Goal: Transaction & Acquisition: Subscribe to service/newsletter

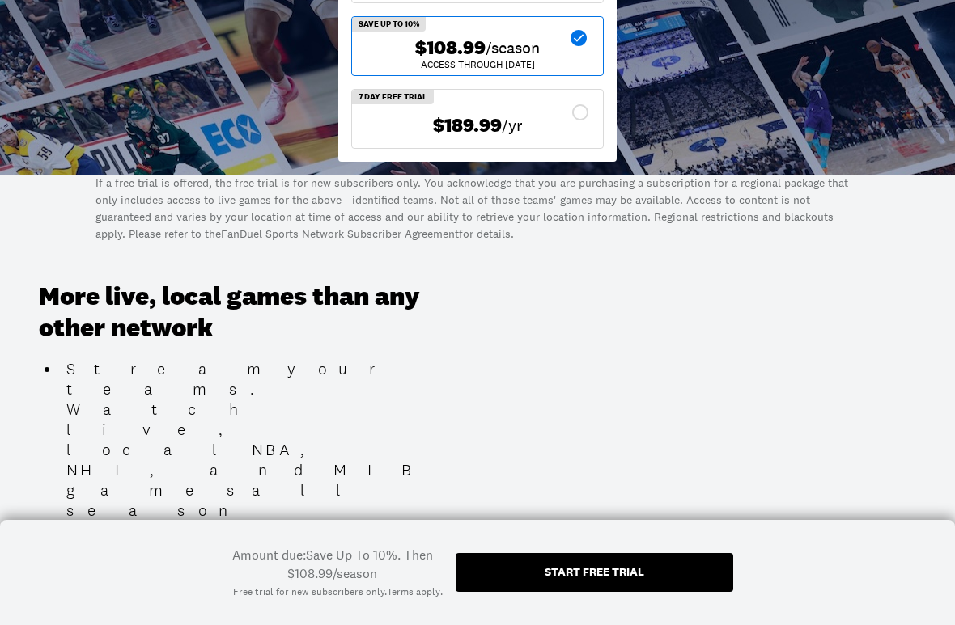
scroll to position [566, 0]
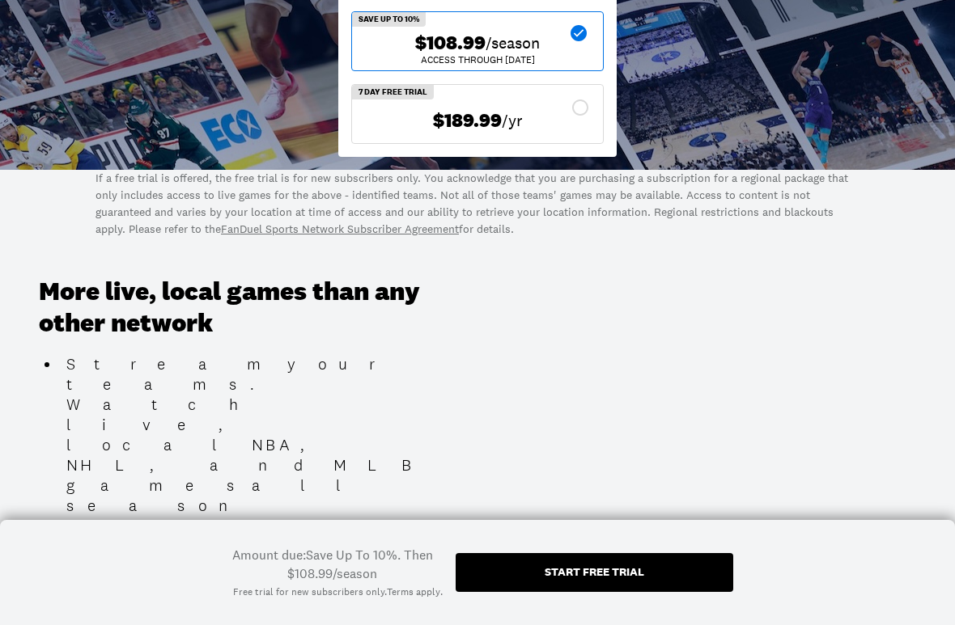
click at [714, 553] on div "Start free trial" at bounding box center [595, 572] width 278 height 39
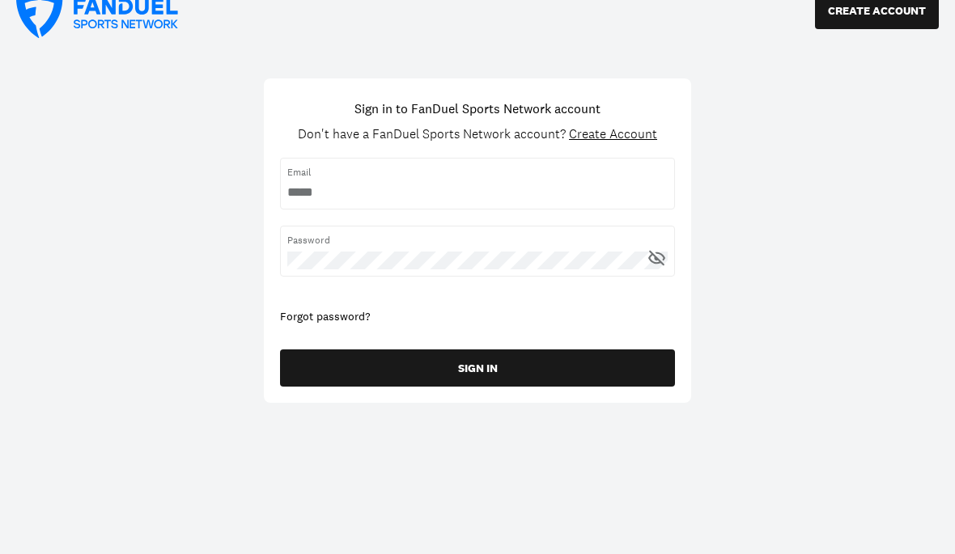
scroll to position [23, 0]
click at [299, 200] on input "username" at bounding box center [477, 193] width 380 height 18
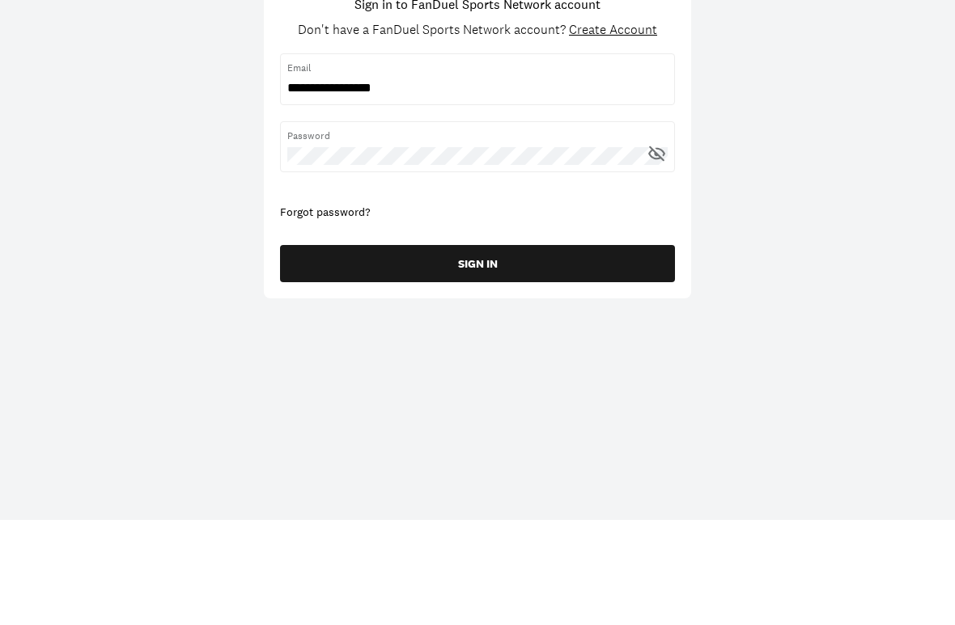
type input "**********"
click at [286, 227] on div "Password" at bounding box center [477, 252] width 395 height 51
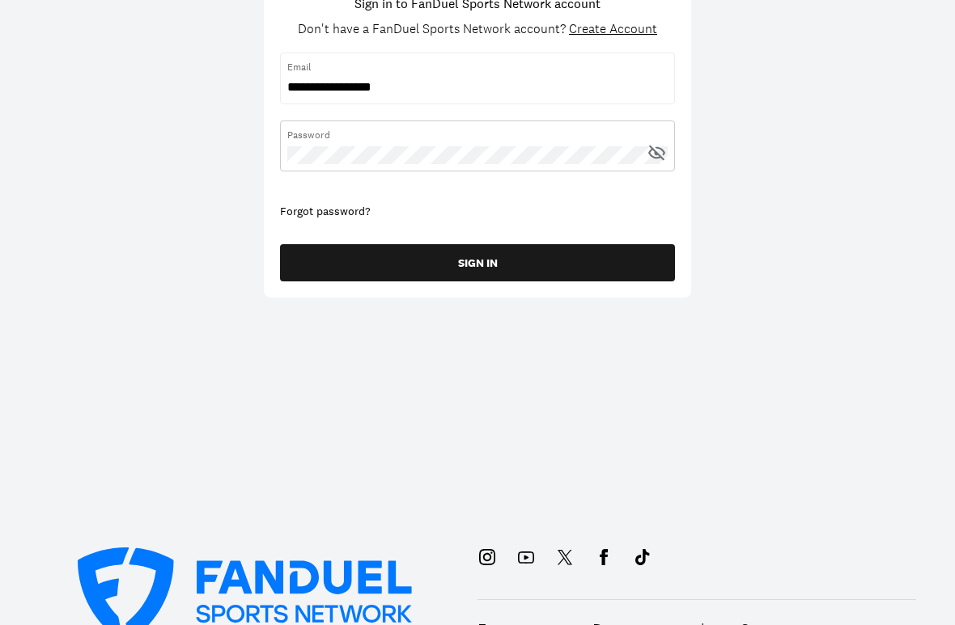
scroll to position [129, 0]
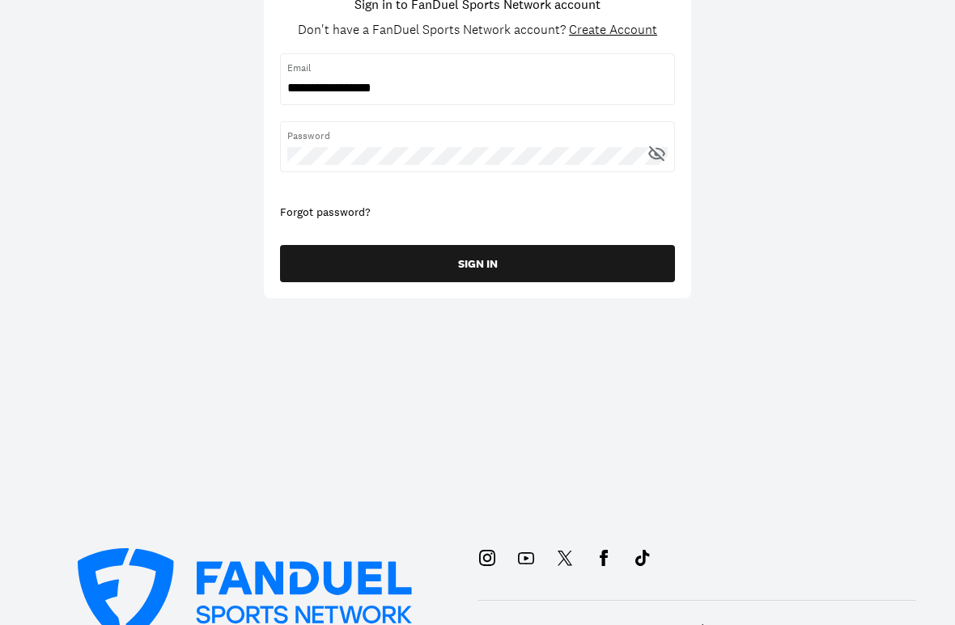
click at [496, 272] on button "SIGN IN" at bounding box center [477, 263] width 395 height 37
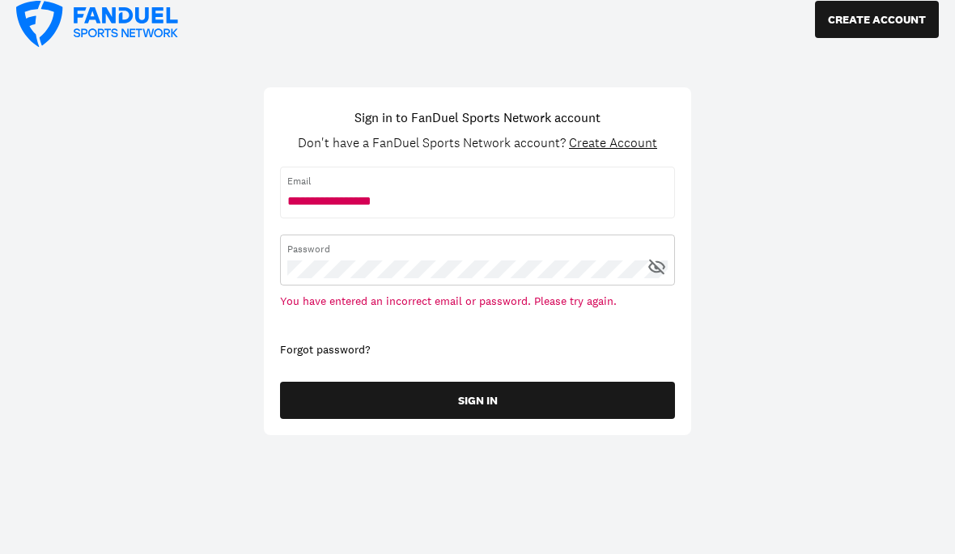
scroll to position [15, 0]
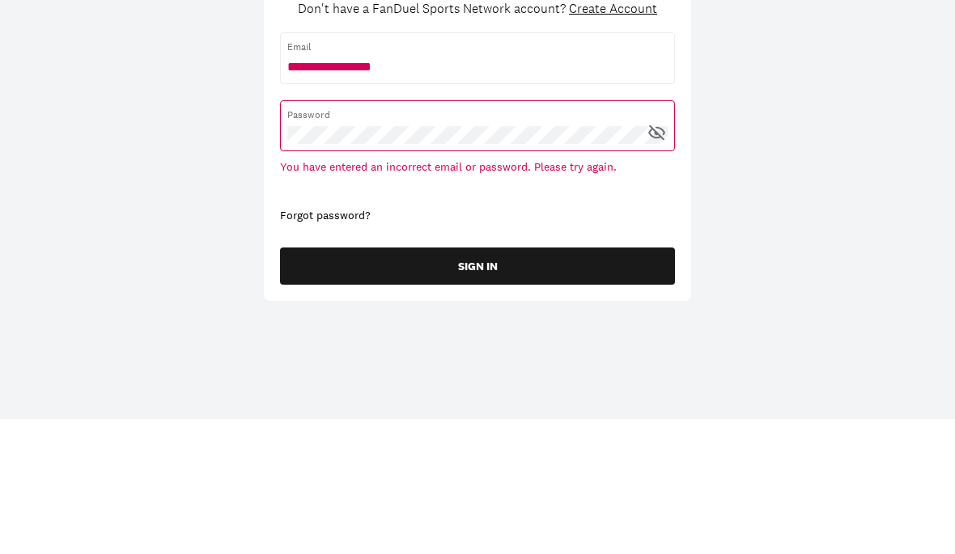
click at [496, 383] on button "SIGN IN" at bounding box center [477, 401] width 395 height 37
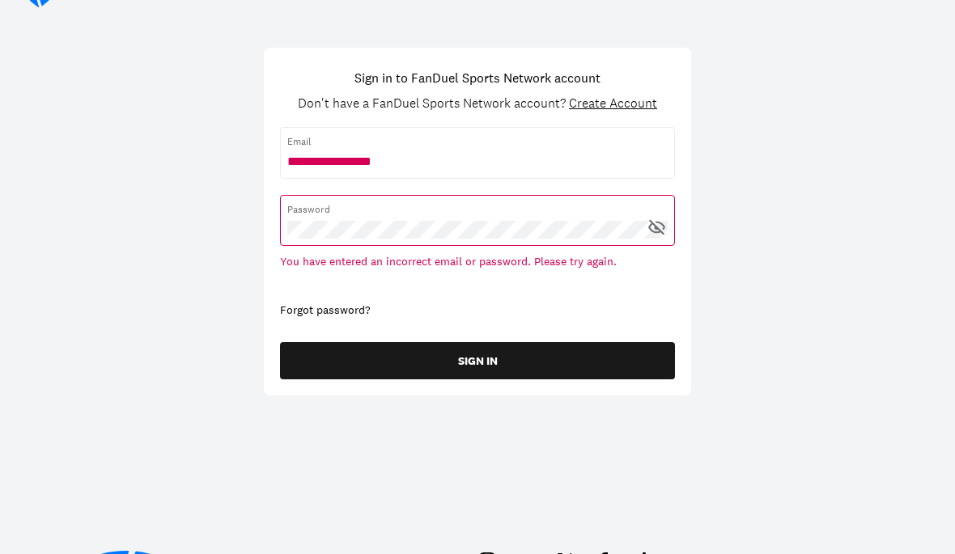
scroll to position [50, 0]
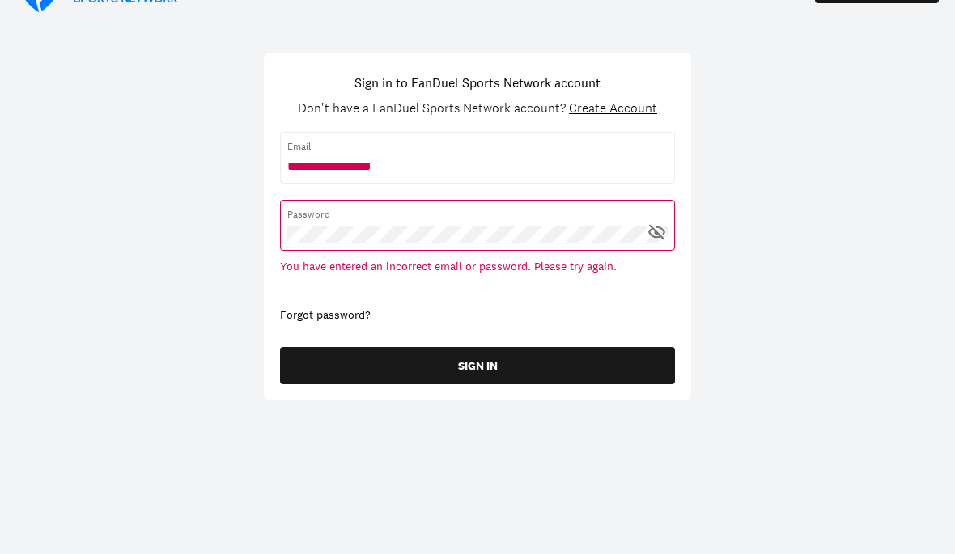
click at [673, 221] on div "Password" at bounding box center [477, 225] width 395 height 51
click at [662, 230] on icon at bounding box center [660, 230] width 11 height 9
